Goal: Find contact information

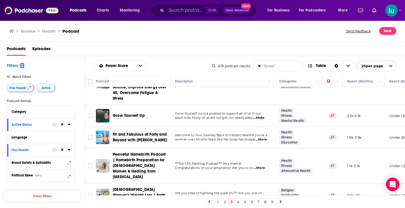
scroll to position [610, 0]
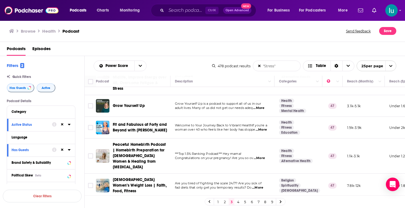
click at [282, 201] on link at bounding box center [280, 201] width 9 height 6
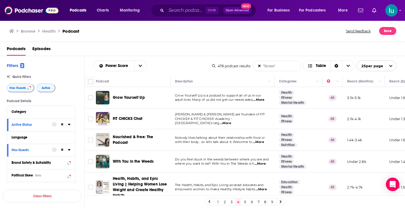
click at [231, 121] on span "...More" at bounding box center [225, 123] width 11 height 5
click at [375, 104] on td "3.1k-5.1k" at bounding box center [364, 98] width 42 height 22
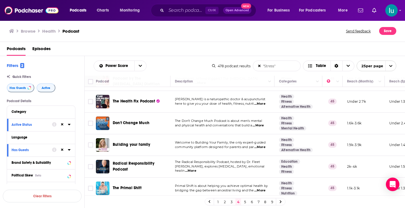
scroll to position [140, 0]
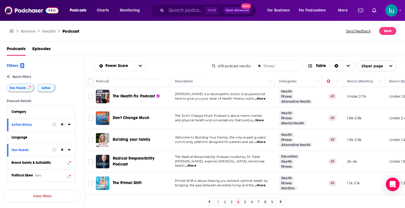
click at [196, 163] on span "...More" at bounding box center [190, 165] width 11 height 5
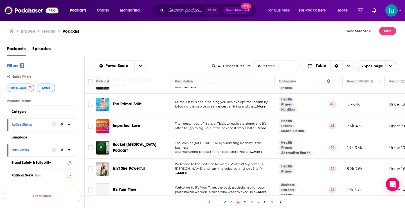
scroll to position [229, 0]
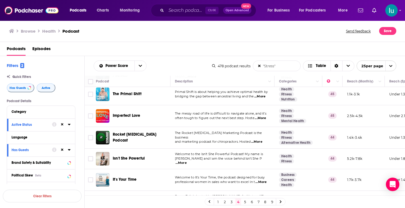
click at [187, 161] on span "...More" at bounding box center [181, 163] width 11 height 5
click at [261, 165] on td "Welcome to the Isn’t She Powerful Podcast! My name is Laura Banks and I am the …" at bounding box center [223, 159] width 104 height 21
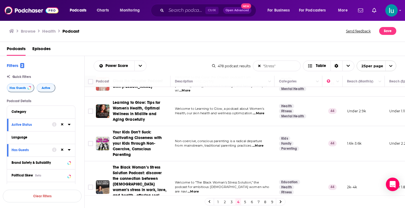
scroll to position [382, 0]
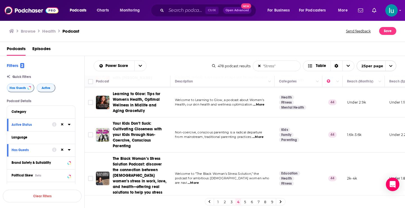
click at [199, 181] on span "...More" at bounding box center [193, 183] width 11 height 5
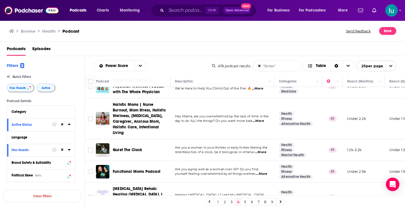
scroll to position [529, 0]
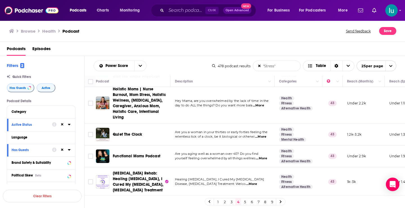
click at [263, 156] on span "...More" at bounding box center [261, 158] width 11 height 5
click at [281, 201] on icon at bounding box center [281, 201] width 2 height 3
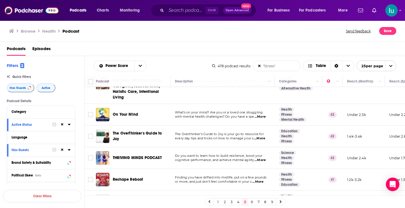
scroll to position [73, 0]
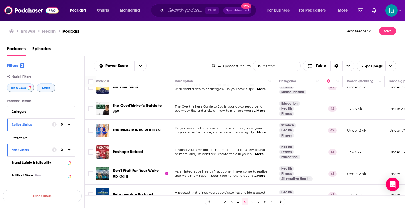
click at [261, 131] on span "...More" at bounding box center [260, 132] width 11 height 5
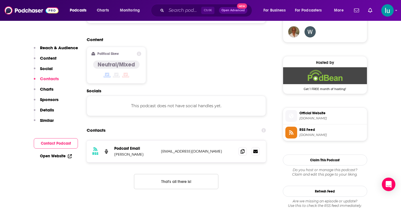
scroll to position [426, 0]
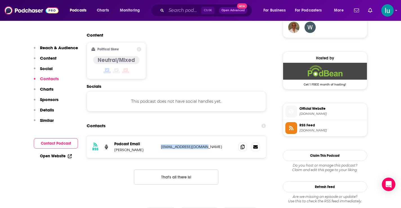
drag, startPoint x: 204, startPoint y: 132, endPoint x: 160, endPoint y: 133, distance: 43.4
click at [160, 136] on div "RSS Podcast Email [PERSON_NAME] [EMAIL_ADDRESS][DOMAIN_NAME] [EMAIL_ADDRESS][DO…" at bounding box center [177, 147] width 180 height 22
copy p "[EMAIL_ADDRESS][DOMAIN_NAME]"
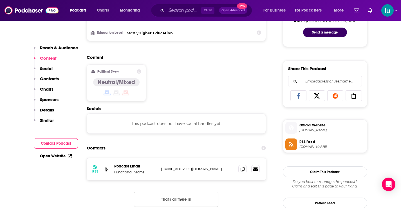
scroll to position [338, 0]
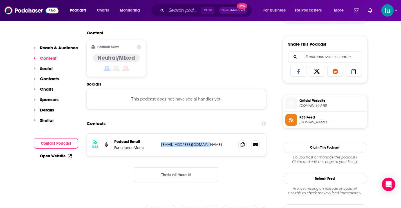
drag, startPoint x: 207, startPoint y: 145, endPoint x: 160, endPoint y: 145, distance: 47.6
click at [160, 145] on div "RSS Podcast Email Functional Moms info@functionalmoms.com info@functionalmoms.c…" at bounding box center [177, 145] width 180 height 22
copy p "info@functionalmoms.com"
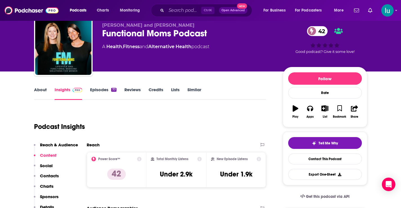
scroll to position [0, 0]
